Goal: Find specific page/section: Find specific page/section

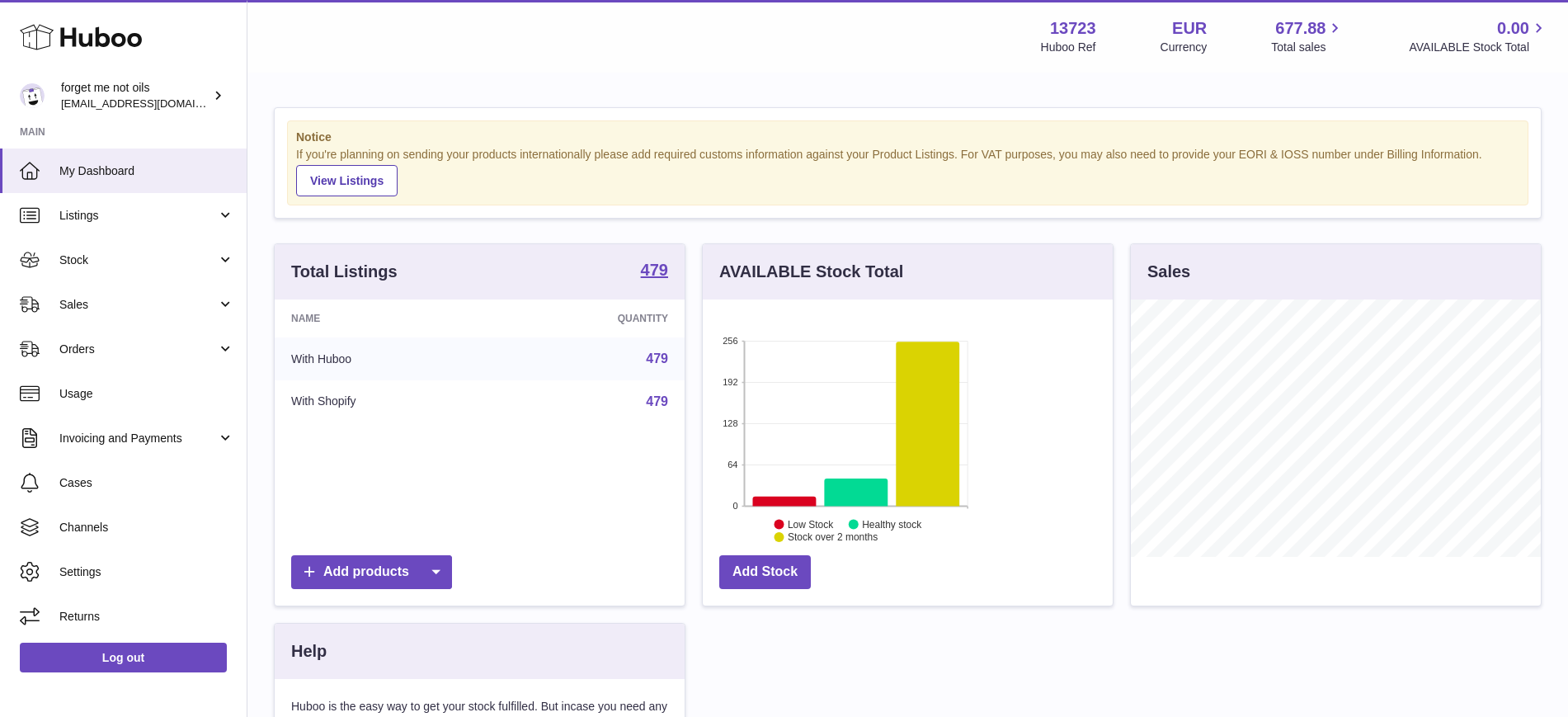
scroll to position [258, 410]
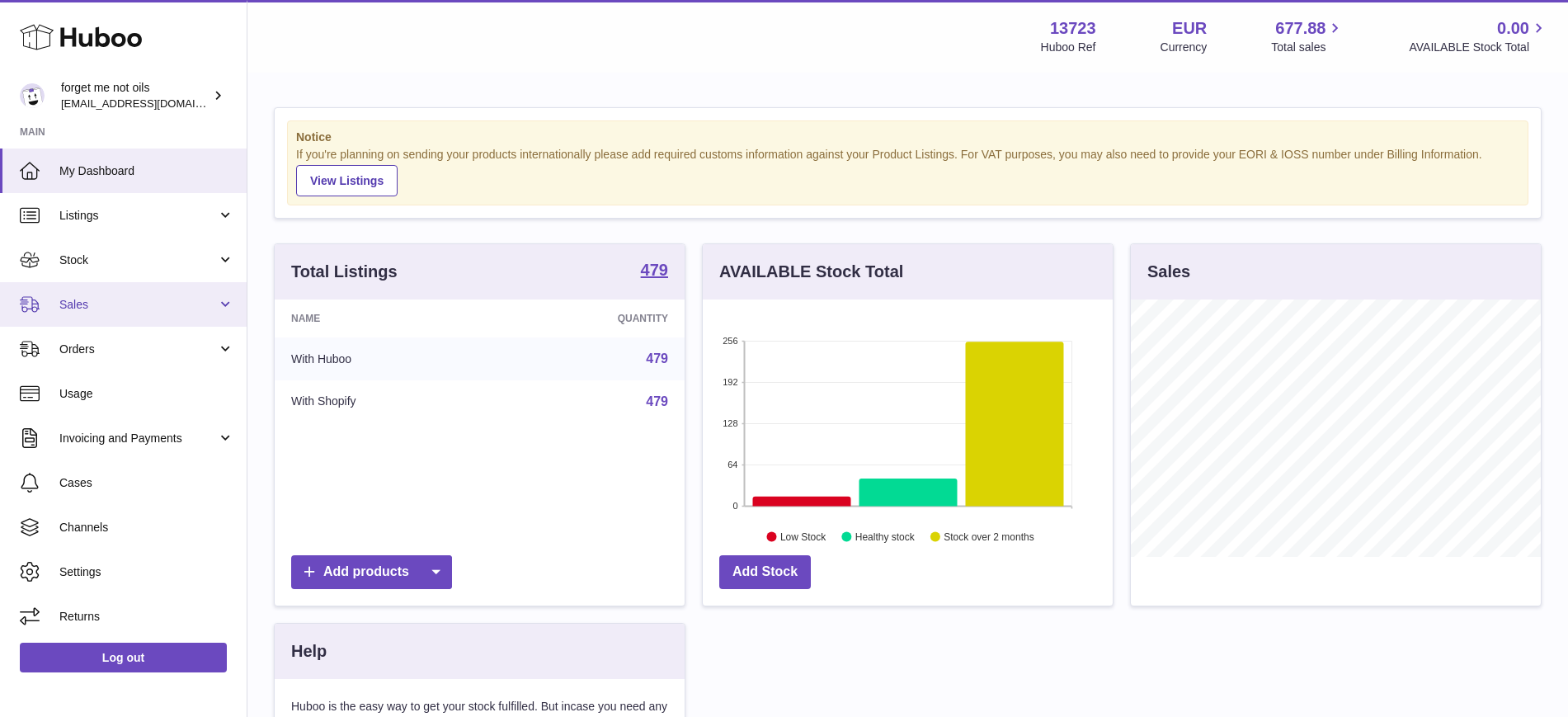
click at [218, 302] on link "Sales" at bounding box center [123, 305] width 247 height 45
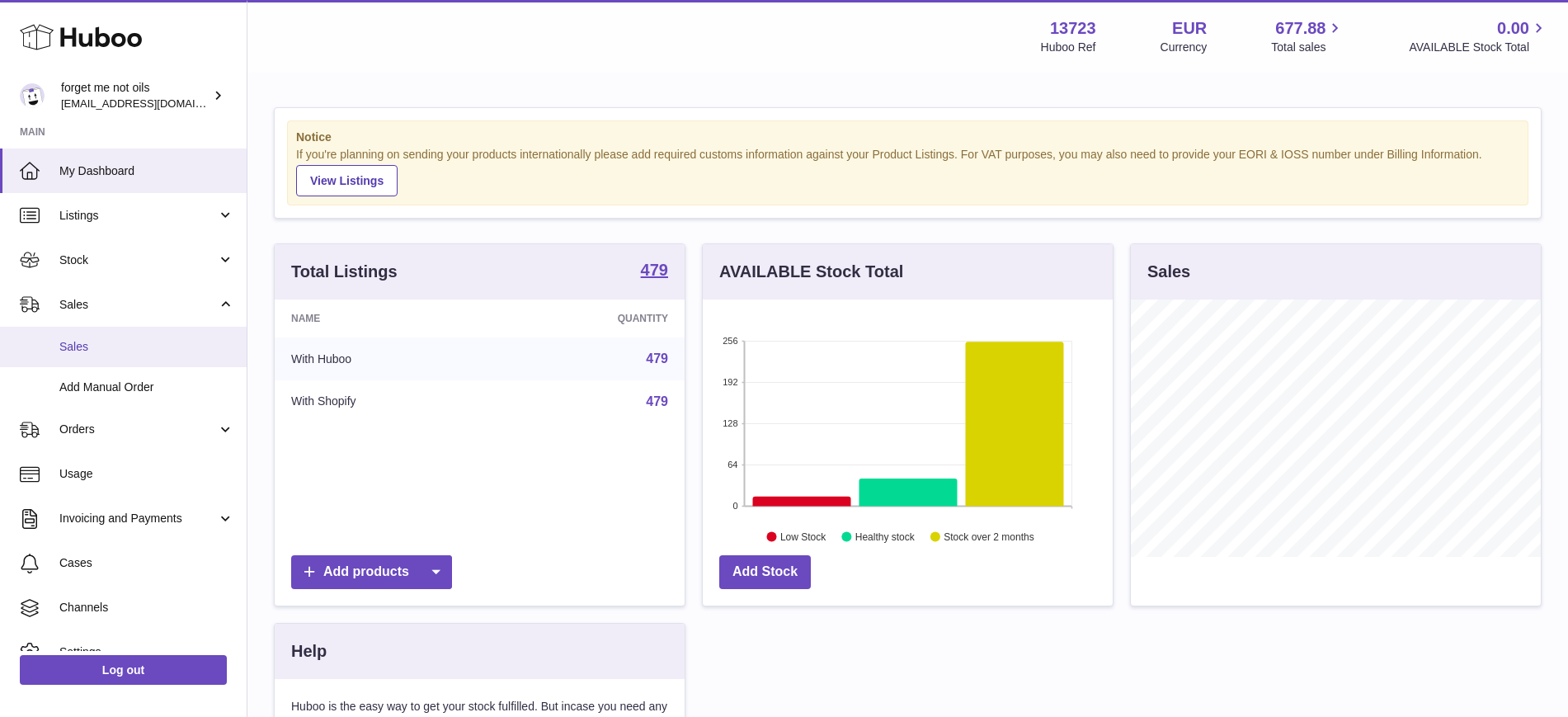
click at [178, 360] on link "Sales" at bounding box center [123, 346] width 247 height 41
